Goal: Information Seeking & Learning: Learn about a topic

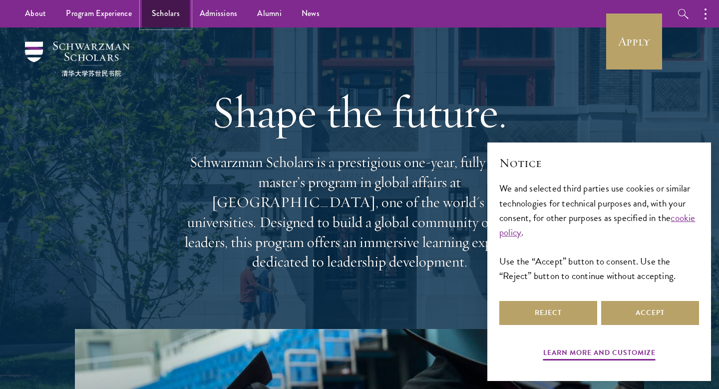
click at [160, 17] on link "Scholars" at bounding box center [166, 13] width 48 height 27
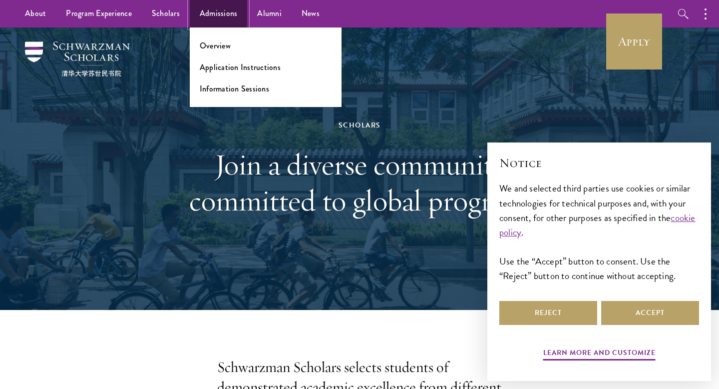
click at [218, 16] on link "Admissions" at bounding box center [219, 13] width 58 height 27
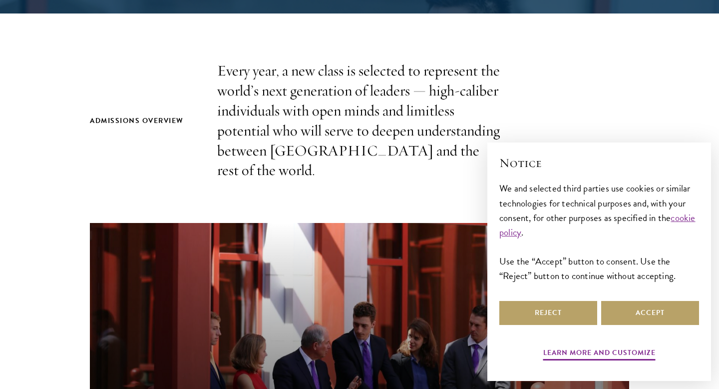
scroll to position [297, 0]
